Goal: Information Seeking & Learning: Check status

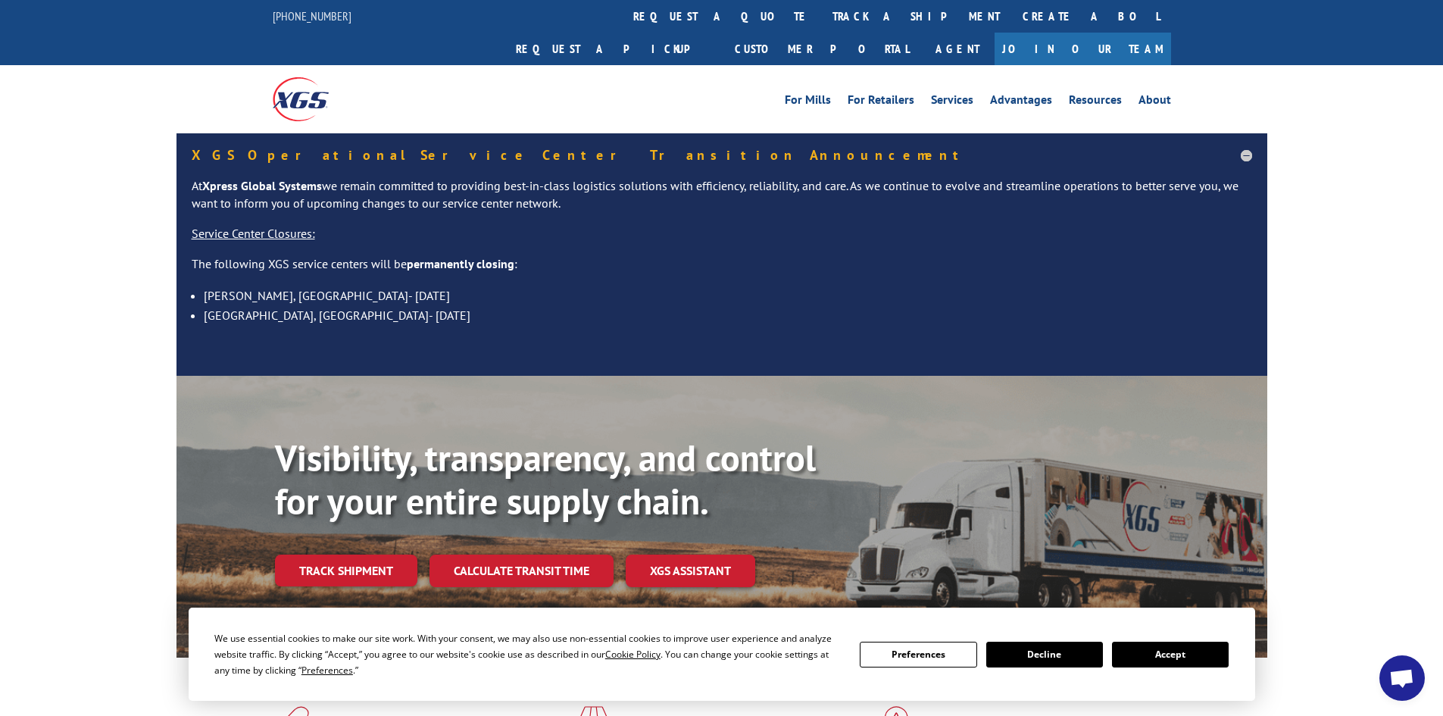
click at [1172, 661] on button "Accept" at bounding box center [1170, 655] width 117 height 26
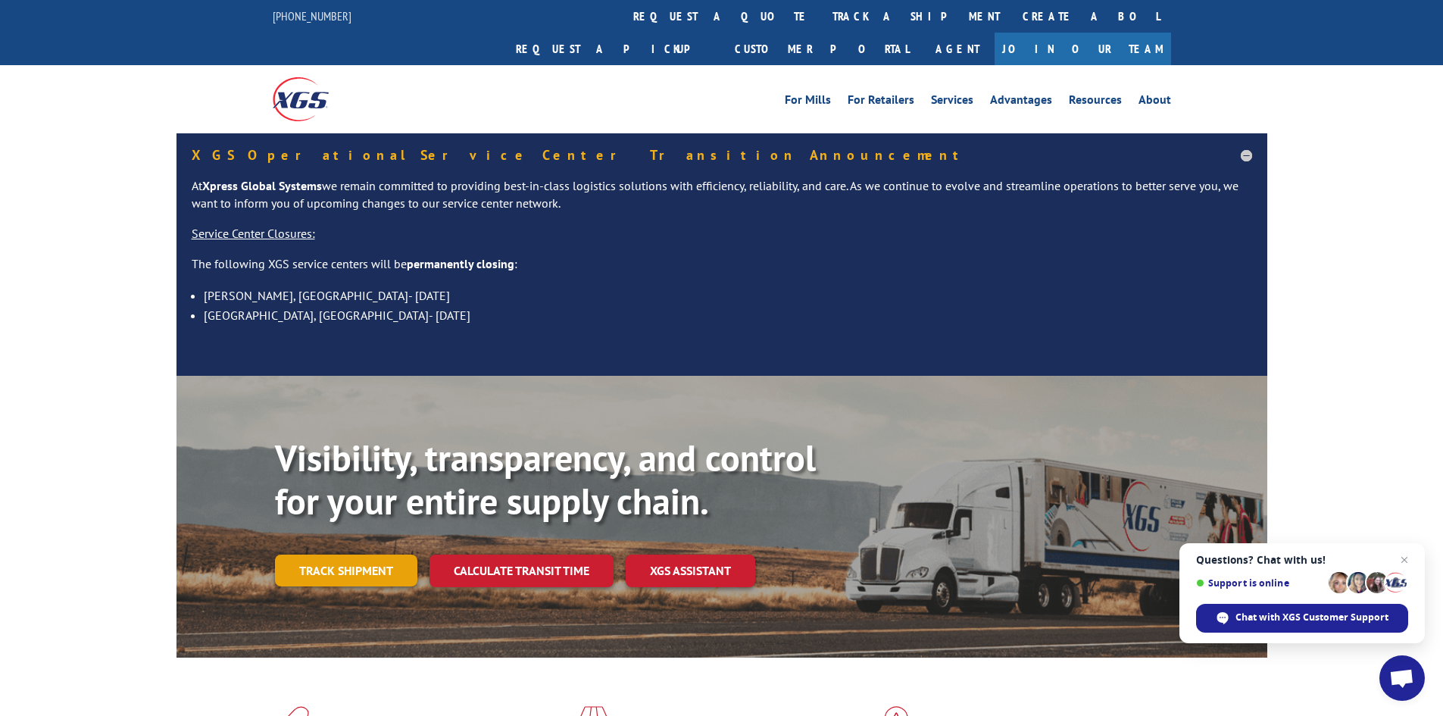
click at [389, 554] on link "Track shipment" at bounding box center [346, 570] width 142 height 32
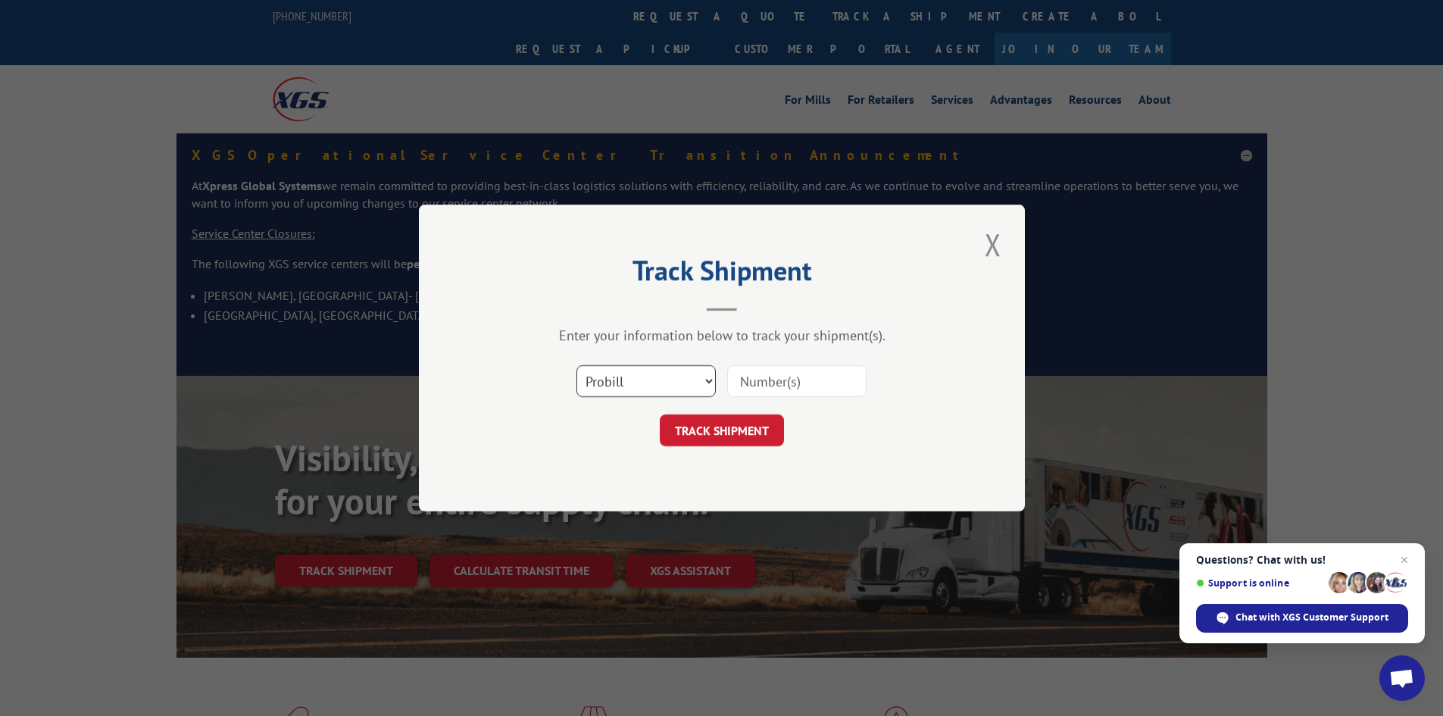
click at [636, 391] on select "Select category... Probill BOL PO" at bounding box center [645, 381] width 139 height 32
select select "bol"
click at [576, 365] on select "Select category... Probill BOL PO" at bounding box center [645, 381] width 139 height 32
click at [772, 373] on input at bounding box center [796, 381] width 139 height 32
paste input "2824634"
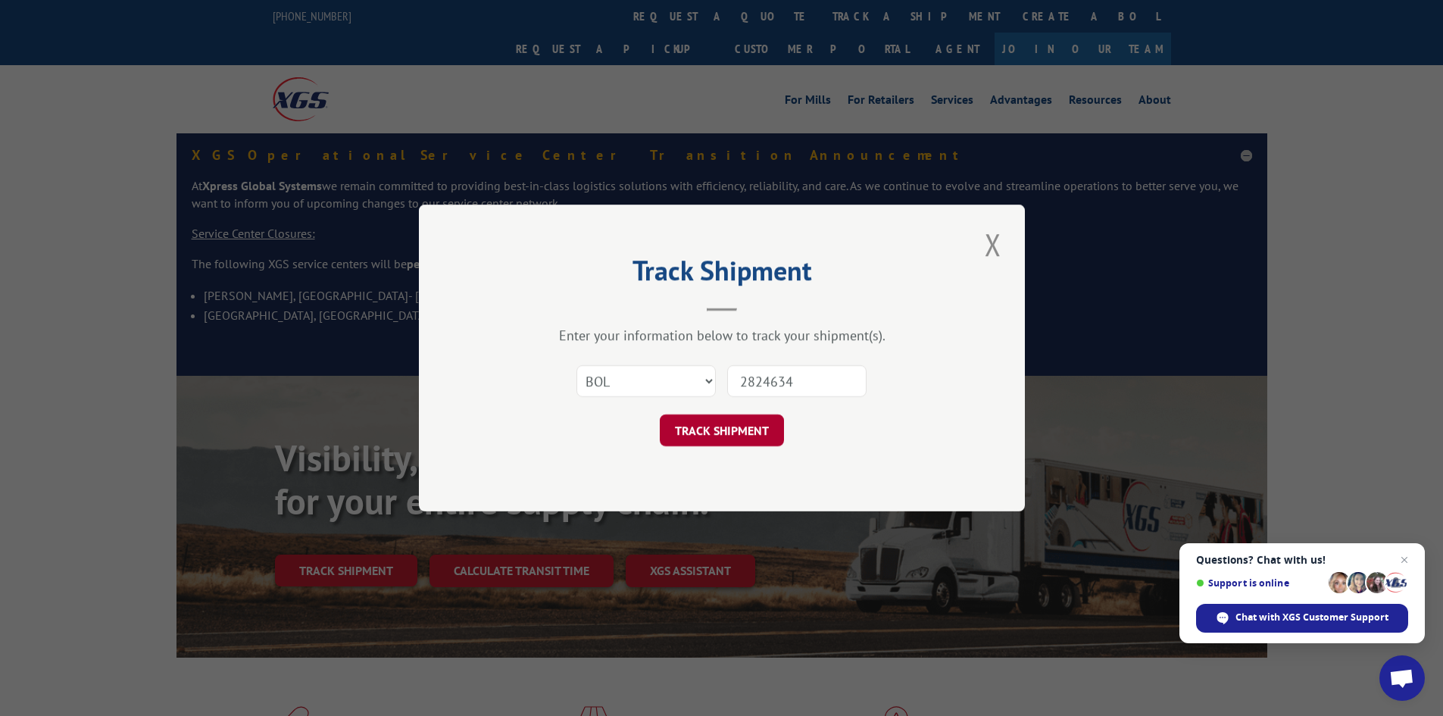
type input "2824634"
click at [727, 426] on button "TRACK SHIPMENT" at bounding box center [722, 430] width 124 height 32
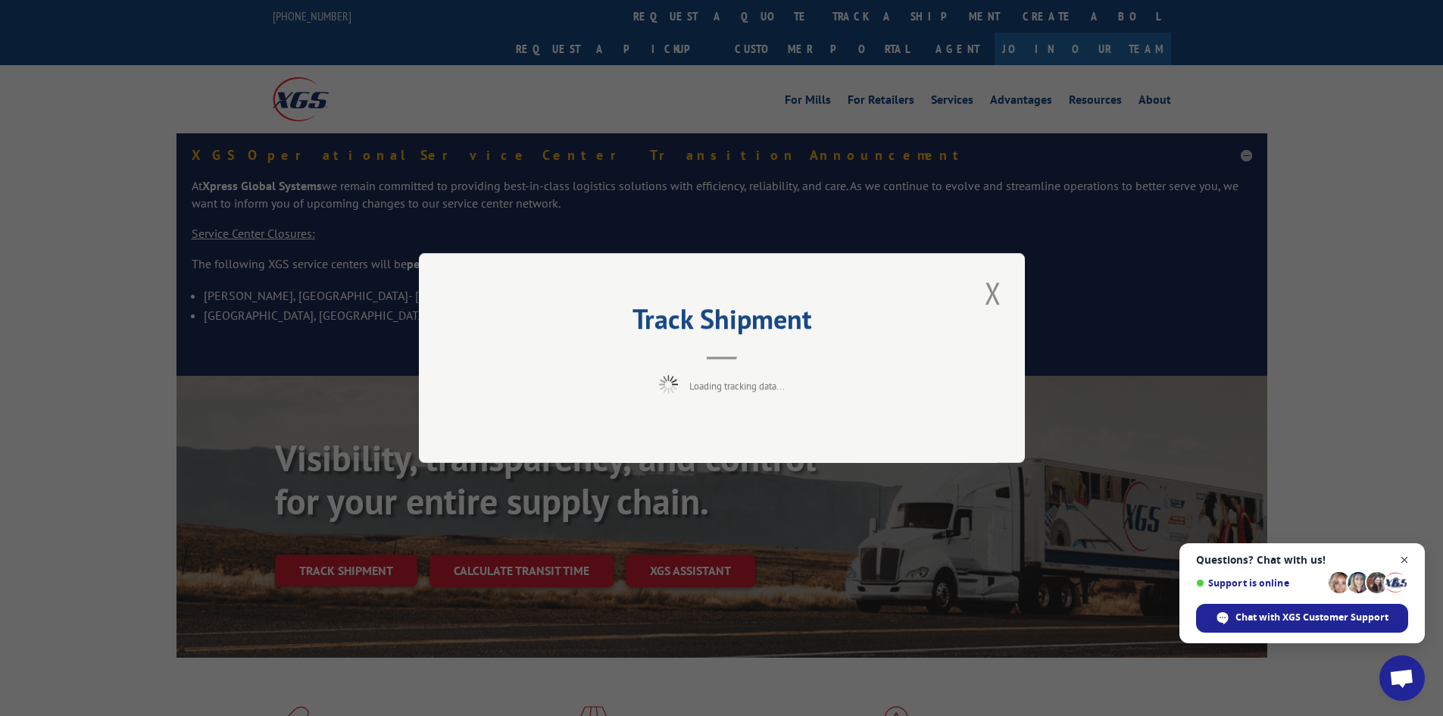
click at [1407, 559] on span "Open chat" at bounding box center [1404, 560] width 19 height 19
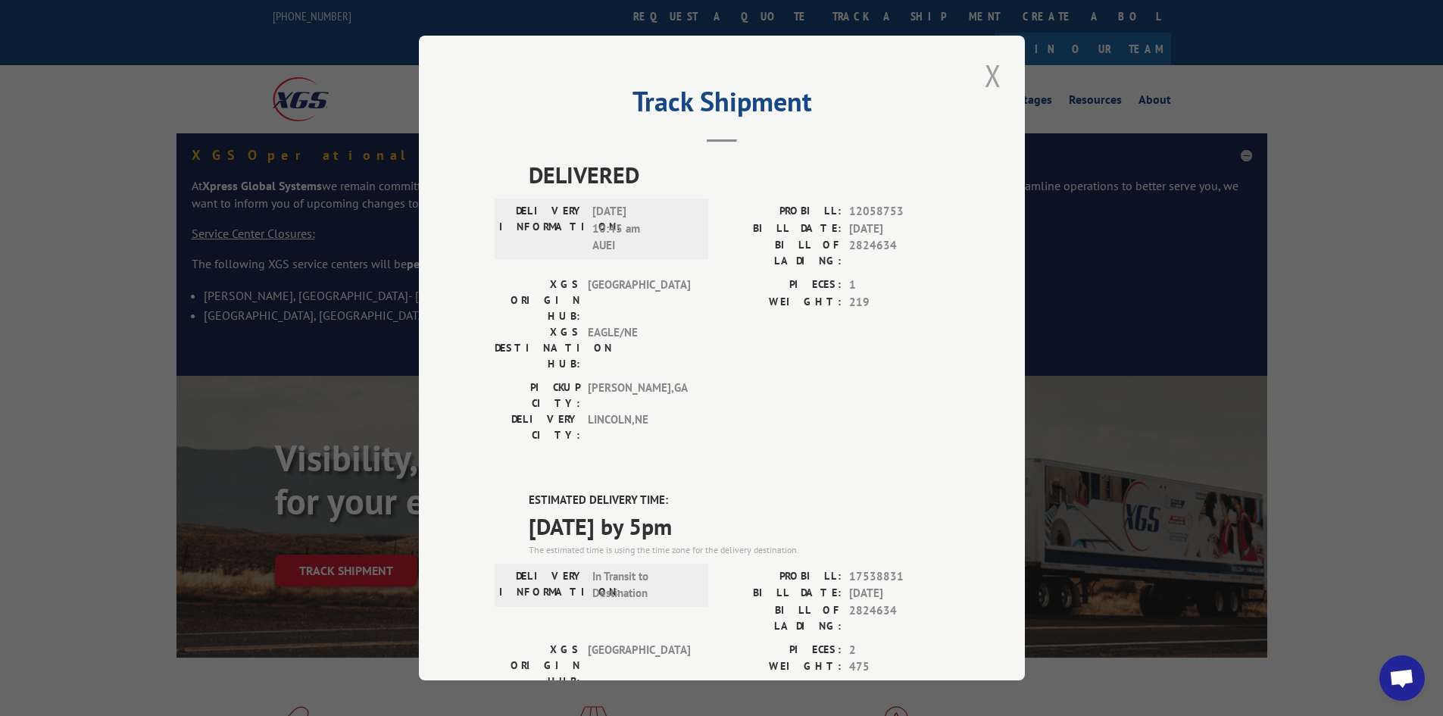
click at [991, 67] on button "Close modal" at bounding box center [993, 76] width 26 height 42
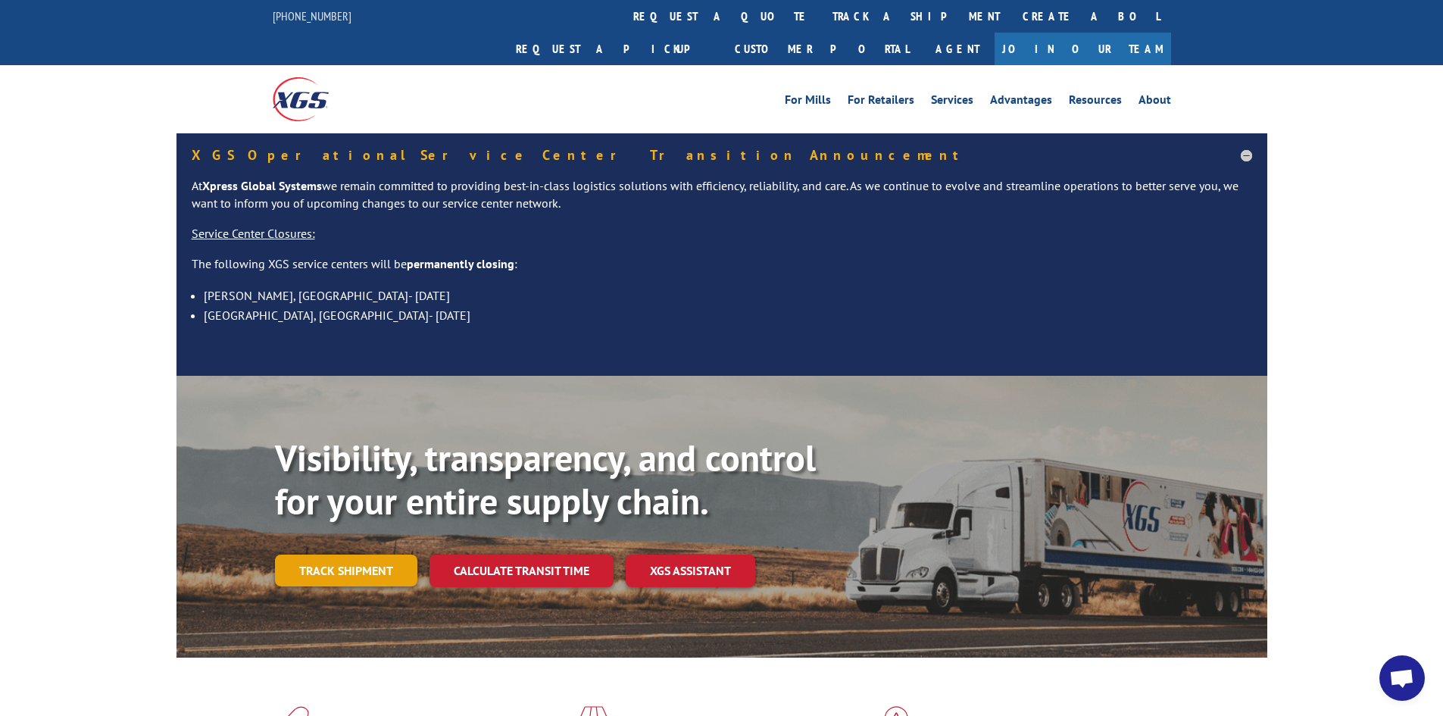
click at [378, 554] on link "Track shipment" at bounding box center [346, 570] width 142 height 32
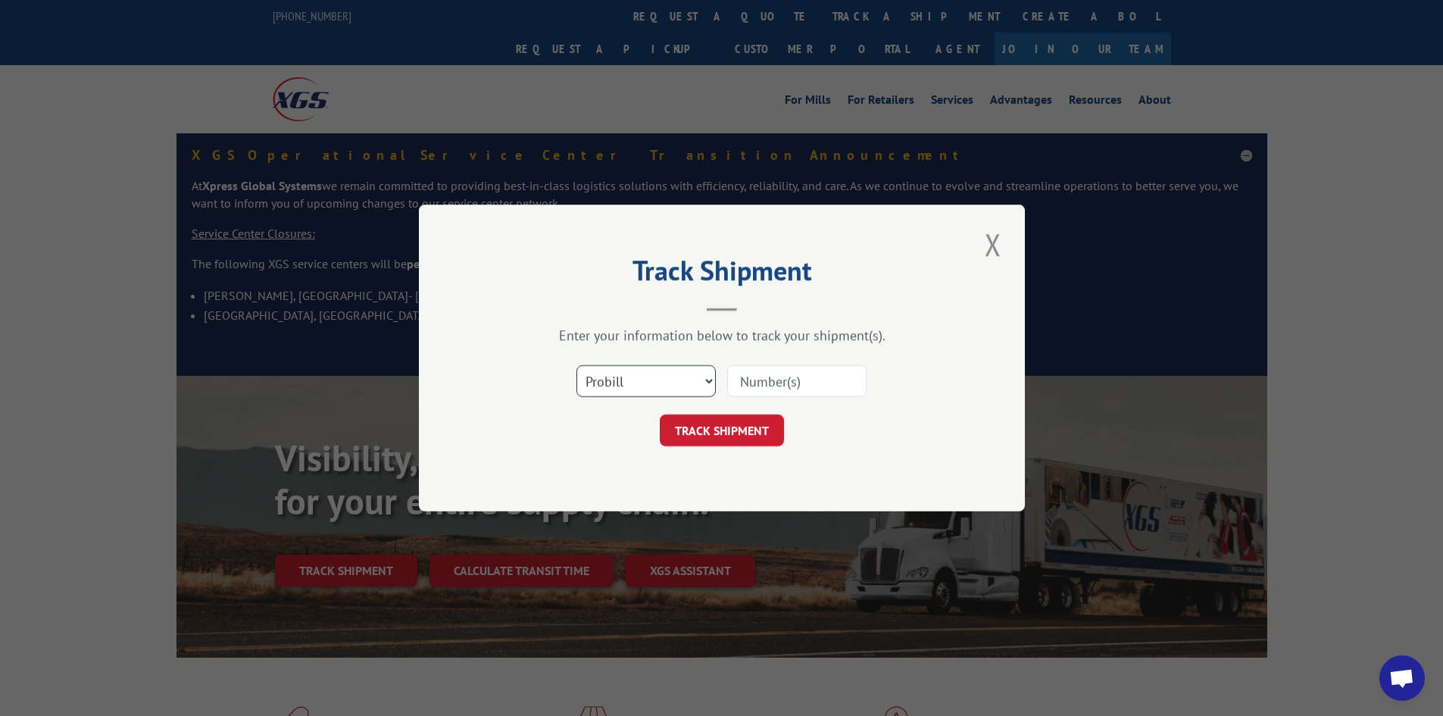
click at [673, 376] on select "Select category... Probill BOL PO" at bounding box center [645, 381] width 139 height 32
select select "bol"
click at [576, 365] on select "Select category... Probill BOL PO" at bounding box center [645, 381] width 139 height 32
click at [768, 388] on input at bounding box center [796, 381] width 139 height 32
paste input "5960319"
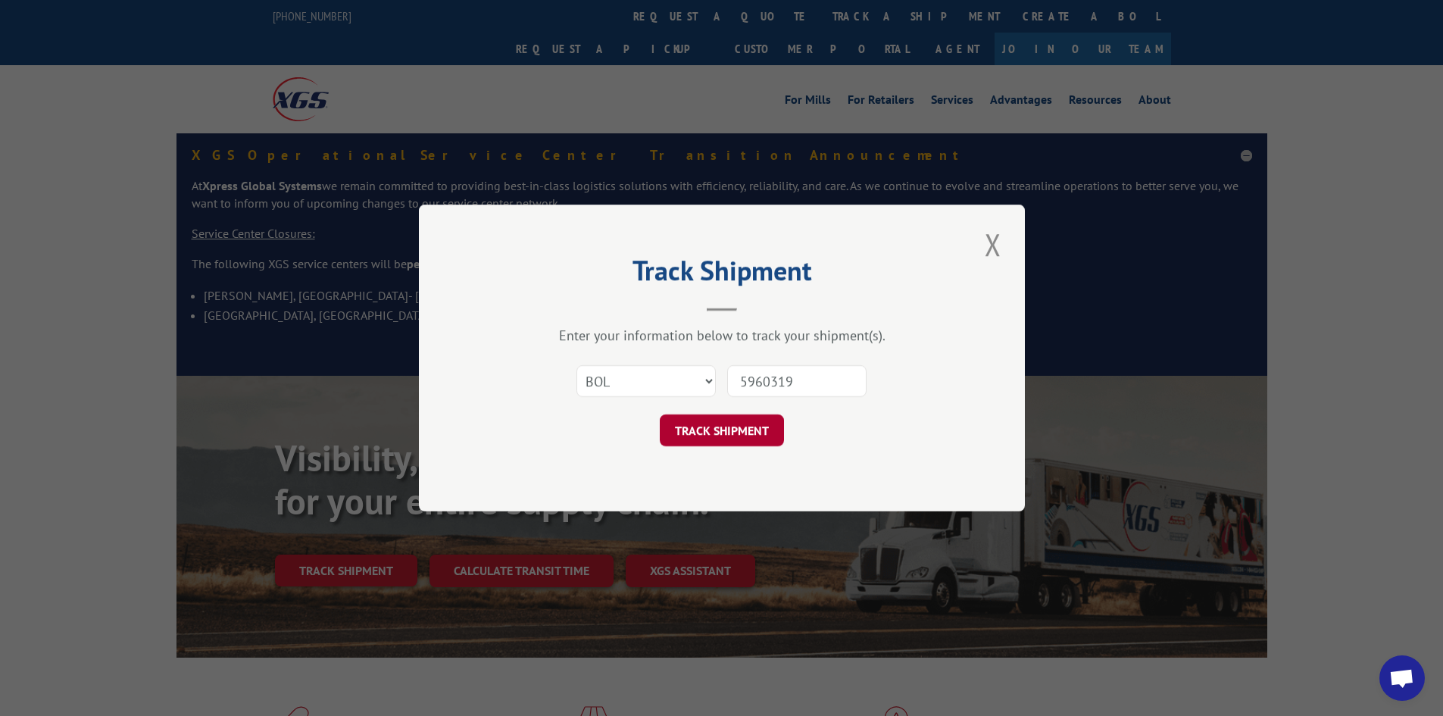
type input "5960319"
click at [729, 422] on button "TRACK SHIPMENT" at bounding box center [722, 430] width 124 height 32
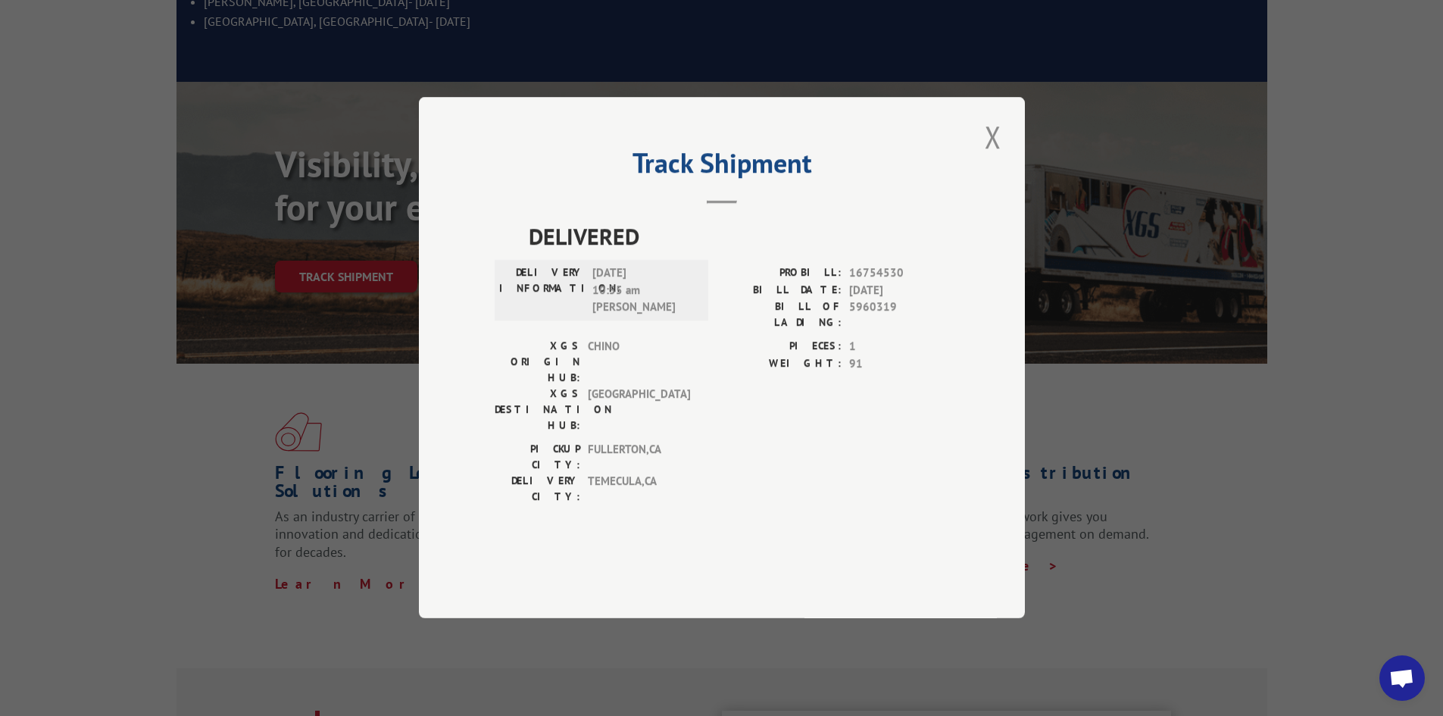
scroll to position [303, 0]
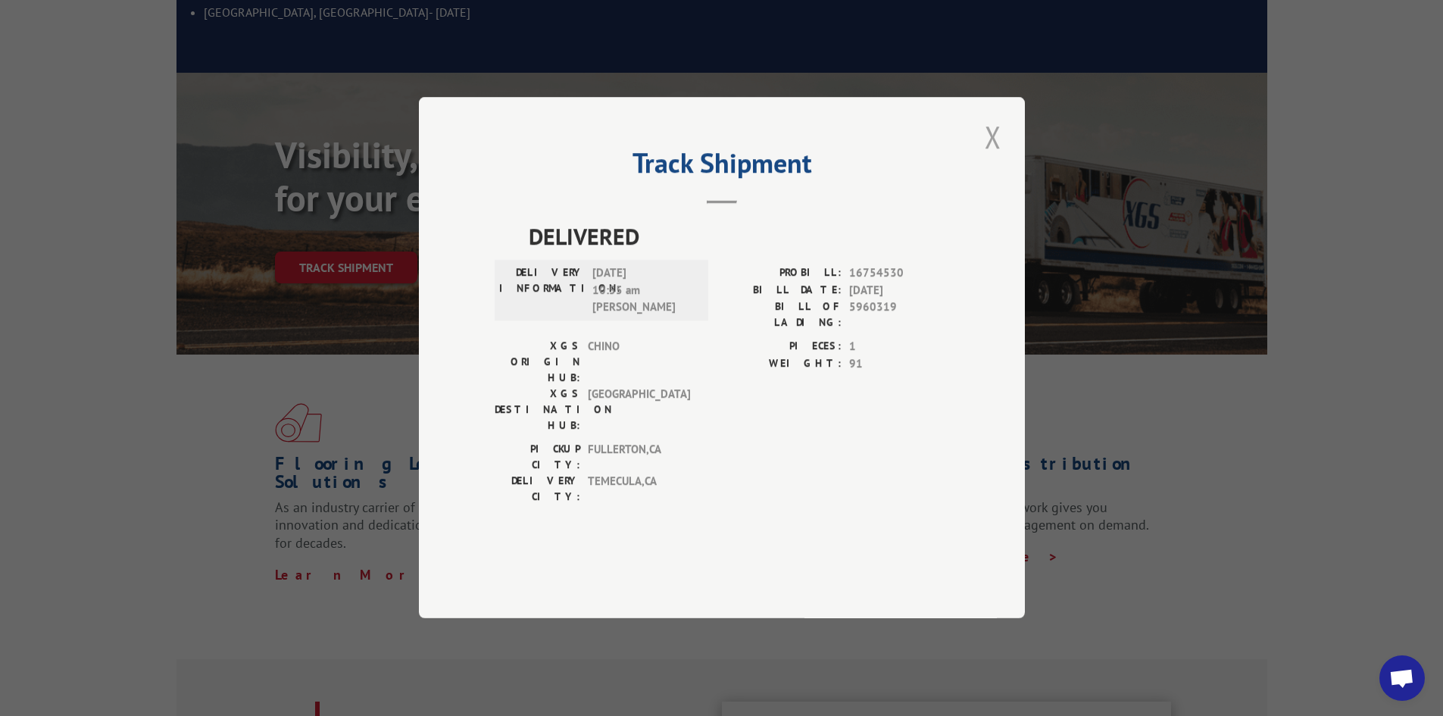
click at [1001, 158] on button "Close modal" at bounding box center [993, 137] width 26 height 42
